Goal: Task Accomplishment & Management: Manage account settings

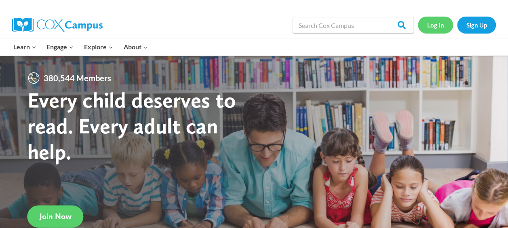
click at [442, 30] on link "Log In" at bounding box center [435, 25] width 35 height 17
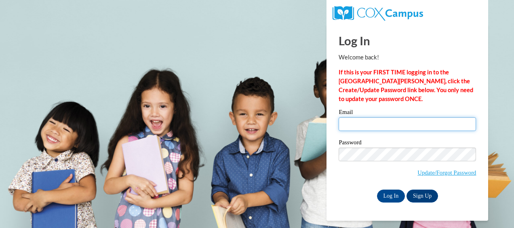
click at [345, 125] on input "Email" at bounding box center [407, 124] width 137 height 14
type input "[EMAIL_ADDRESS][DOMAIN_NAME]"
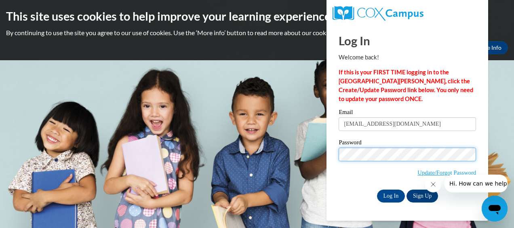
click at [377, 190] on input "Log In" at bounding box center [391, 196] width 28 height 13
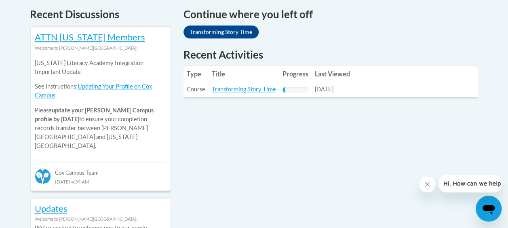
scroll to position [344, 0]
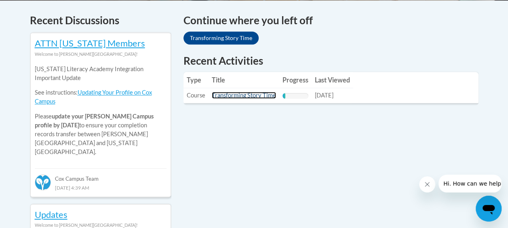
click at [239, 93] on link "Transforming Story Time" at bounding box center [244, 95] width 64 height 7
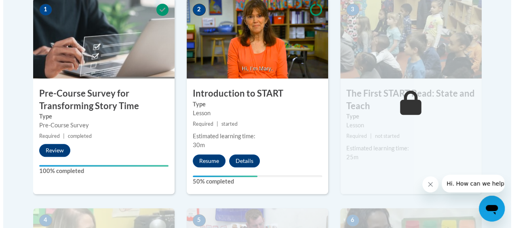
scroll to position [275, 0]
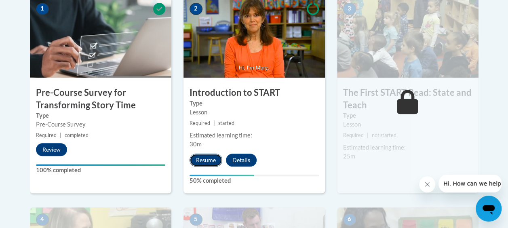
click at [205, 164] on button "Resume" at bounding box center [206, 160] width 33 height 13
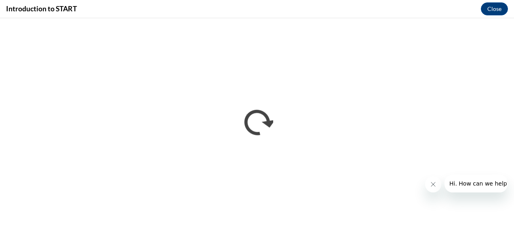
scroll to position [0, 0]
